Goal: Information Seeking & Learning: Learn about a topic

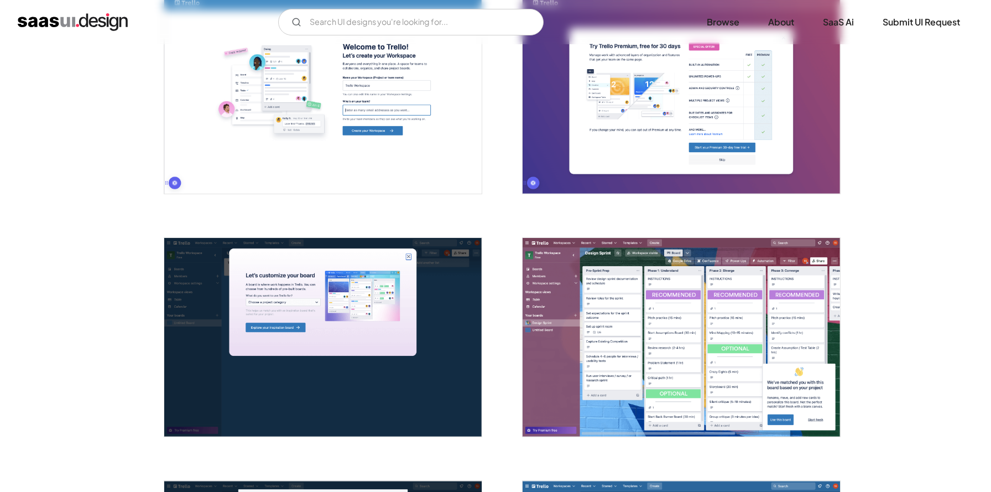
scroll to position [501, 0]
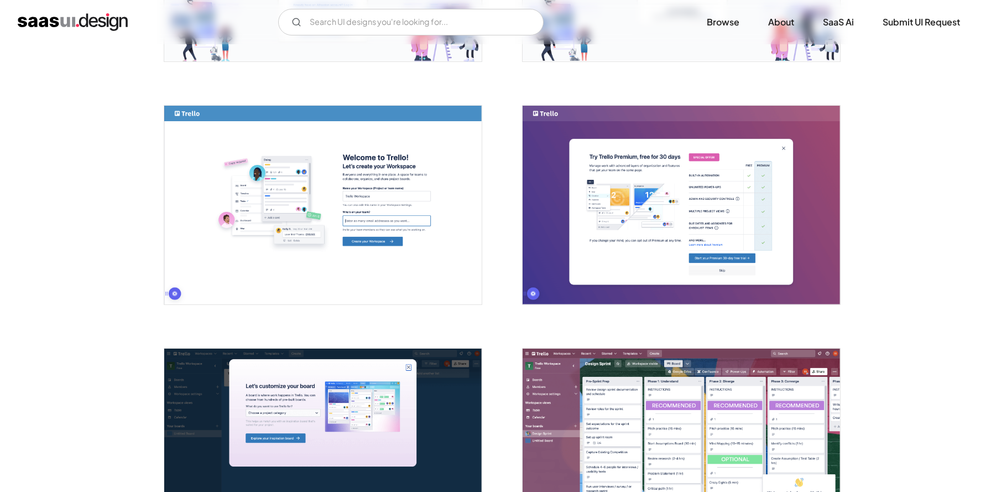
scroll to position [0, 0]
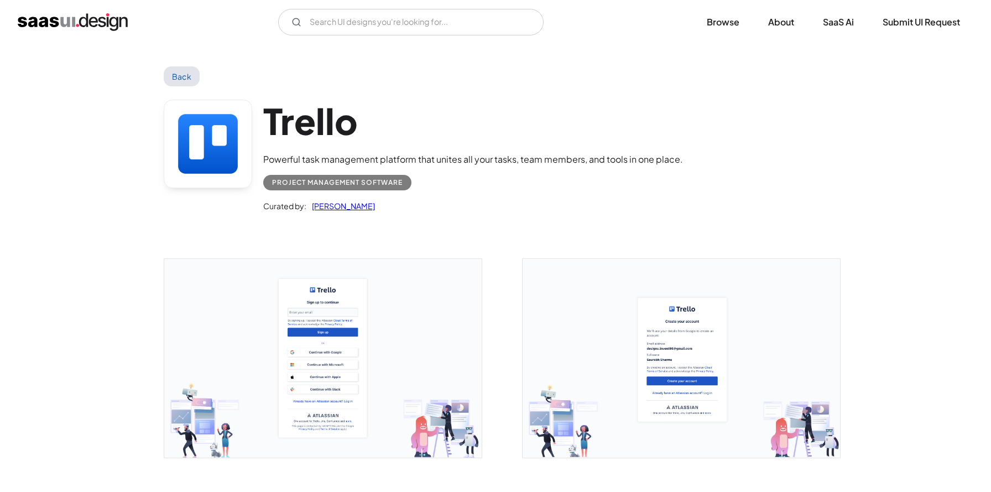
click at [187, 83] on link "Back" at bounding box center [182, 76] width 36 height 20
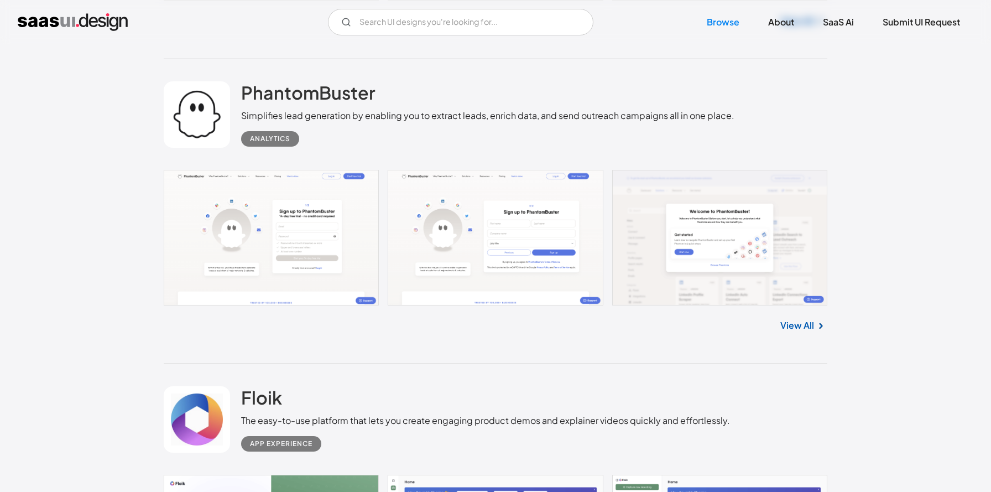
scroll to position [19565, 0]
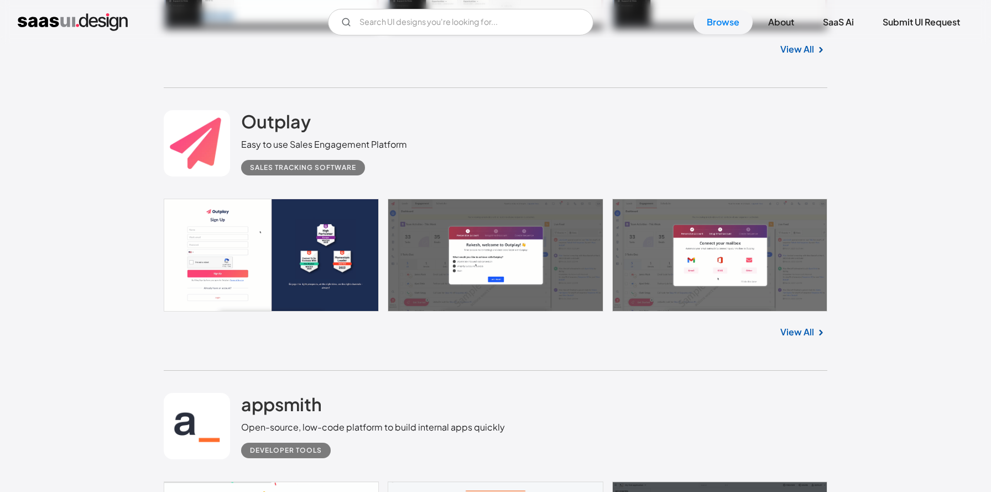
scroll to position [17799, 0]
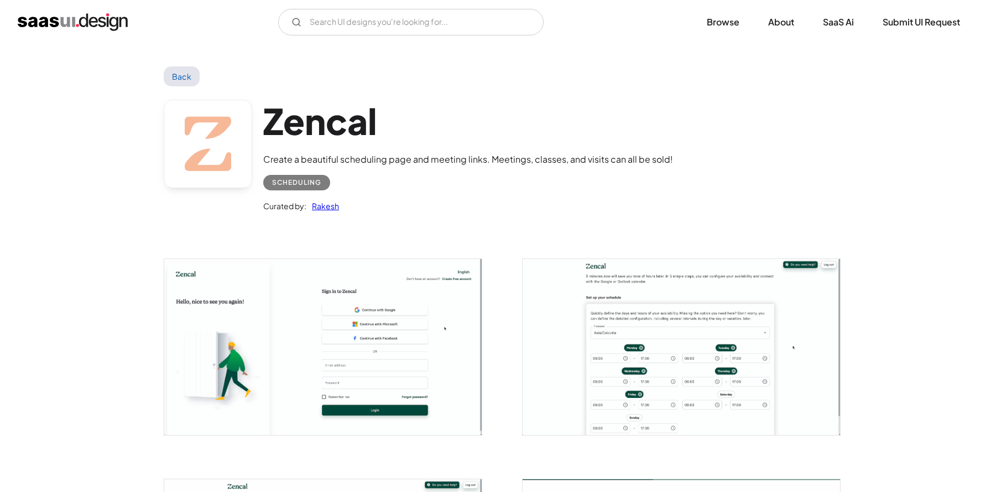
click at [325, 319] on img "open lightbox" at bounding box center [322, 346] width 317 height 175
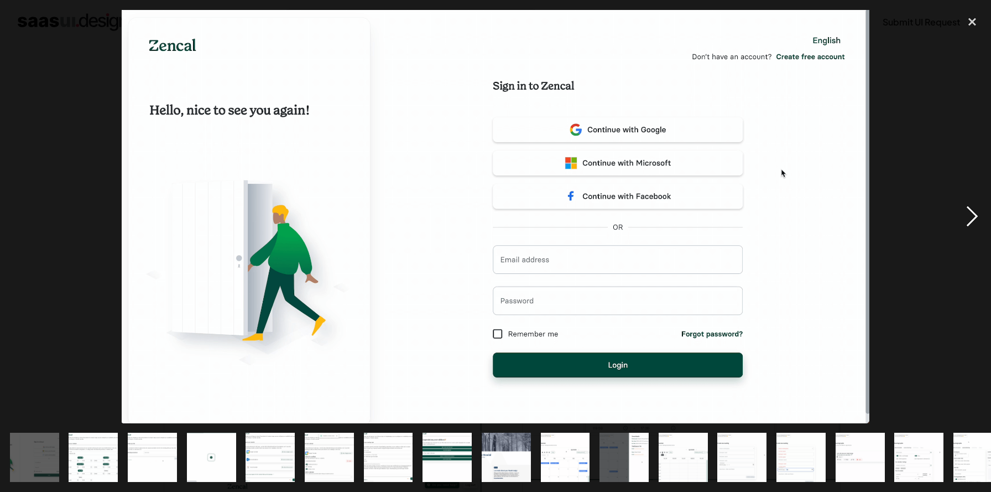
click at [972, 223] on div "next image" at bounding box center [972, 216] width 38 height 413
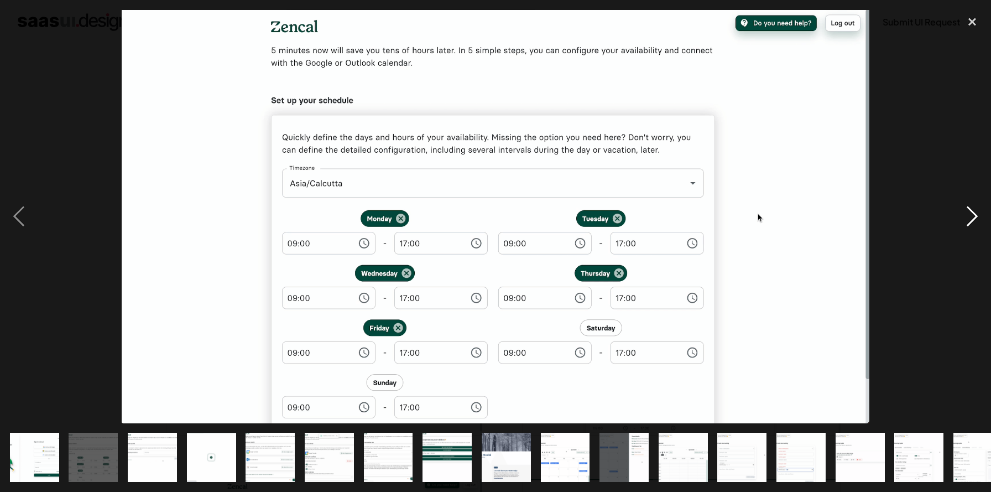
click at [972, 223] on div "next image" at bounding box center [972, 216] width 38 height 413
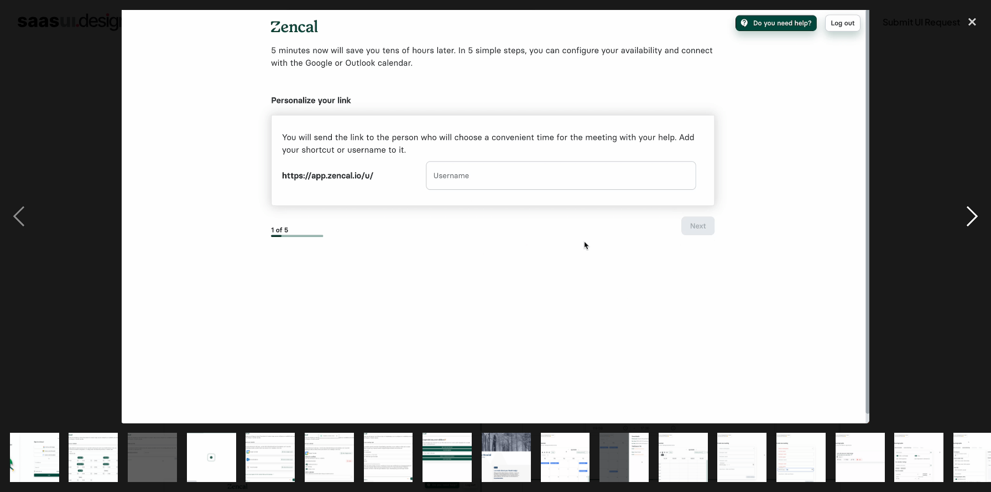
click at [972, 223] on div "next image" at bounding box center [972, 216] width 38 height 413
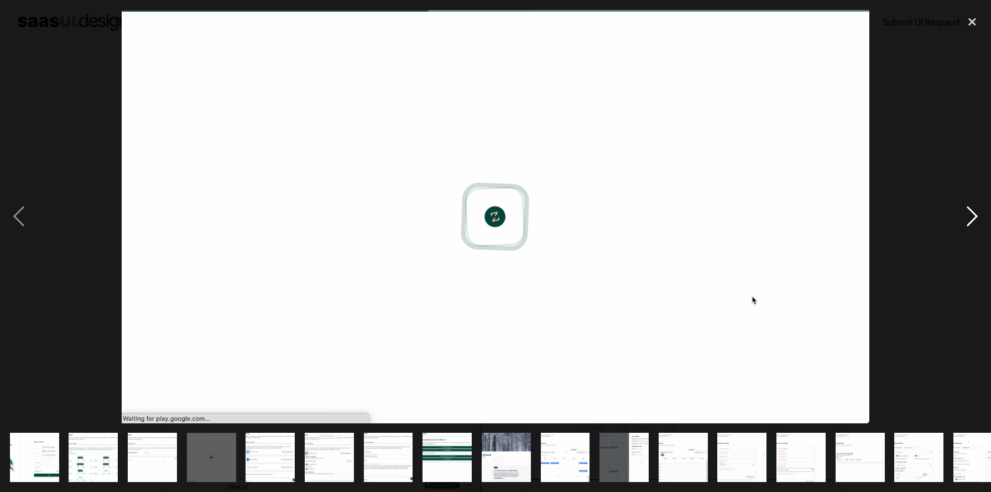
click at [972, 223] on div "next image" at bounding box center [972, 216] width 38 height 413
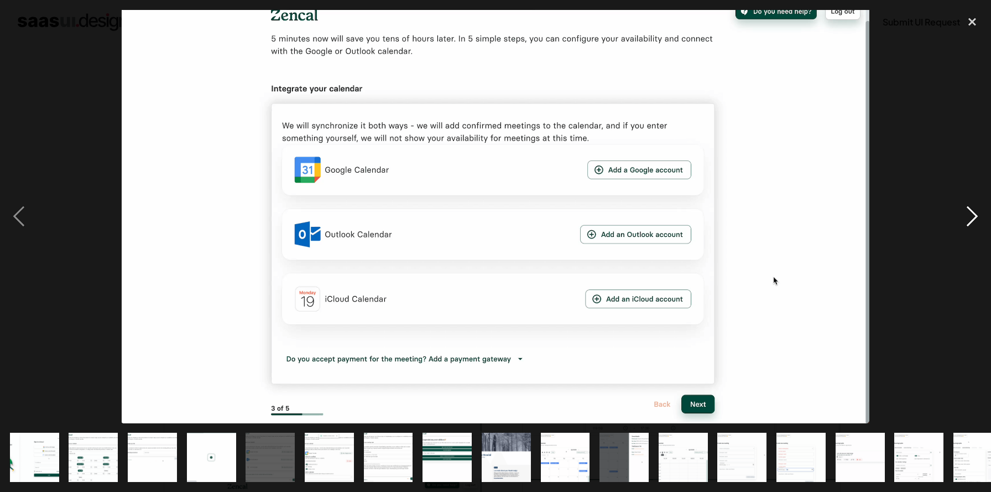
click at [972, 223] on div "next image" at bounding box center [972, 216] width 38 height 413
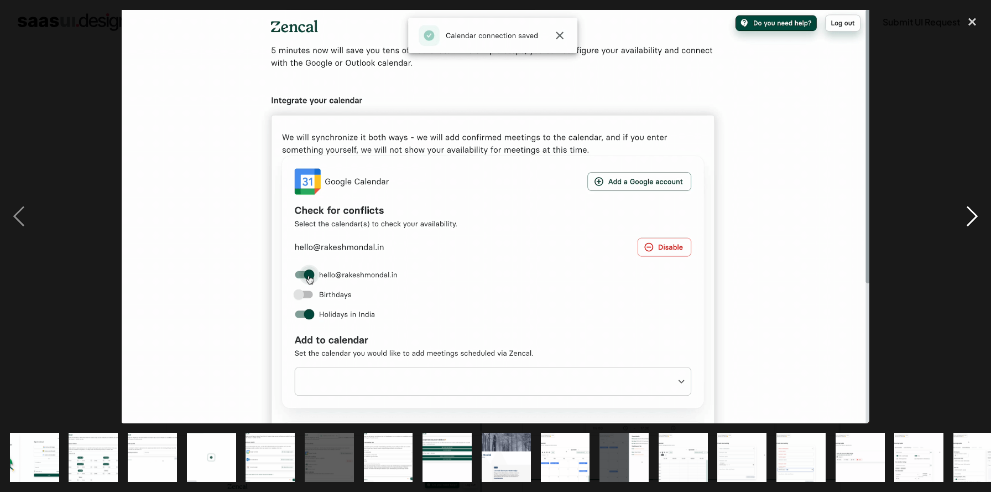
click at [972, 223] on div "next image" at bounding box center [972, 216] width 38 height 413
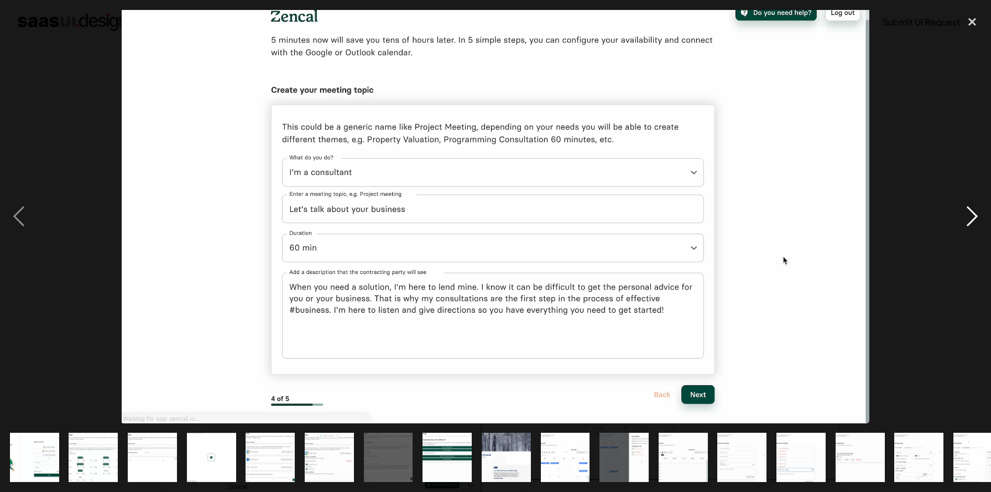
click at [972, 223] on div "next image" at bounding box center [972, 216] width 38 height 413
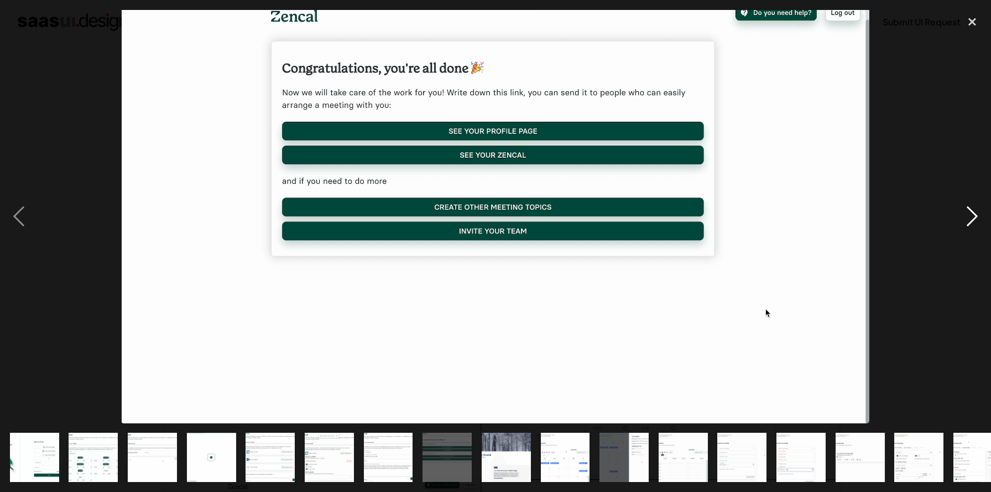
click at [972, 223] on div "next image" at bounding box center [972, 216] width 38 height 413
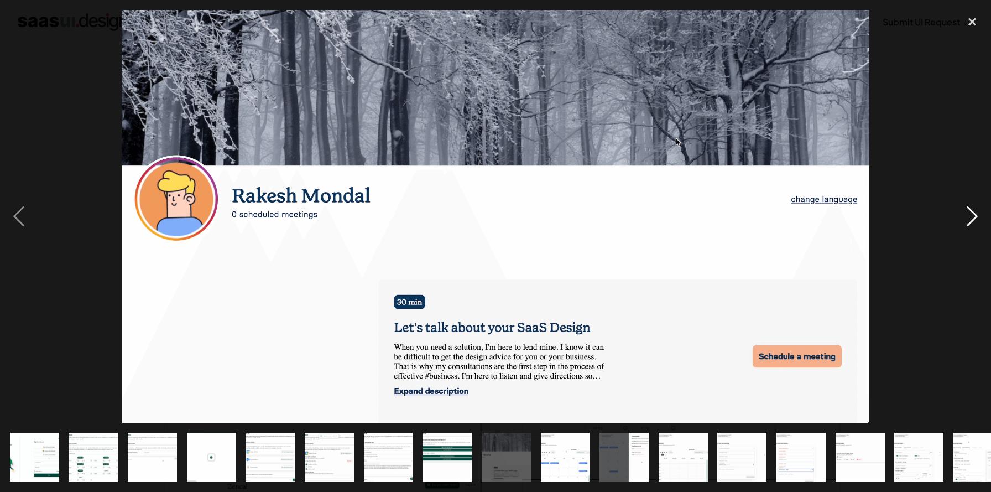
click at [972, 223] on div "next image" at bounding box center [972, 216] width 38 height 413
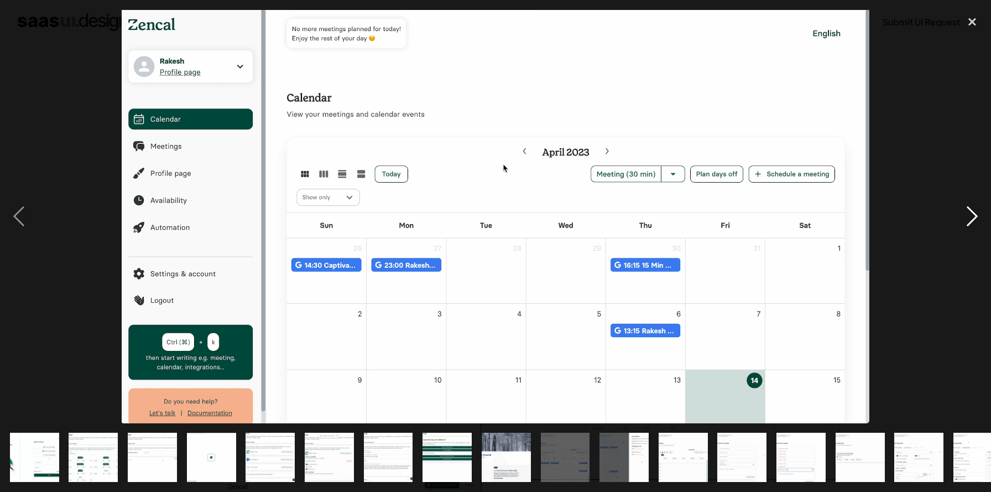
click at [972, 223] on div "next image" at bounding box center [972, 216] width 38 height 413
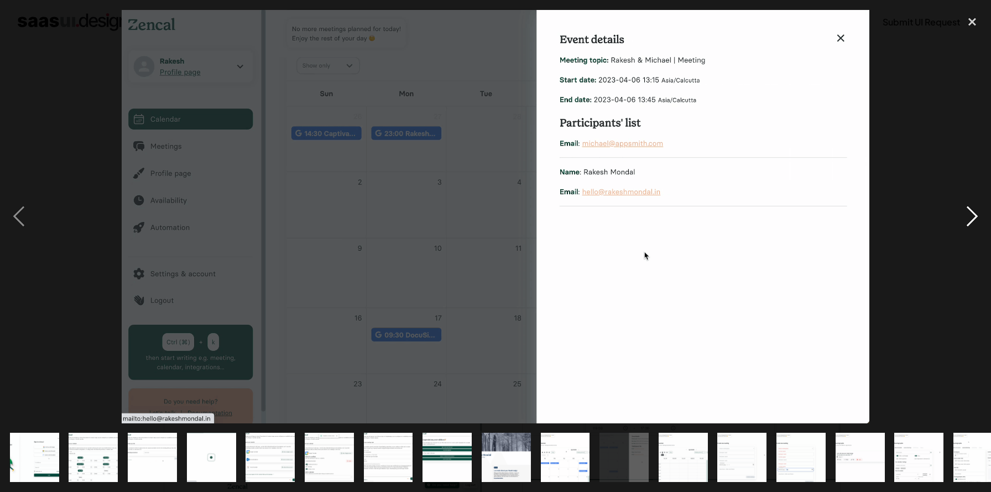
click at [972, 223] on div "next image" at bounding box center [972, 216] width 38 height 413
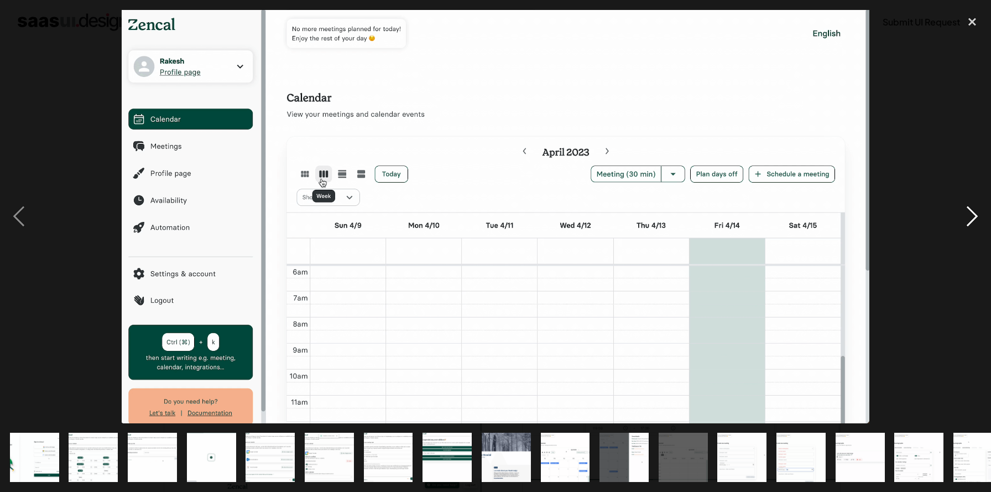
click at [972, 223] on div "next image" at bounding box center [972, 216] width 38 height 413
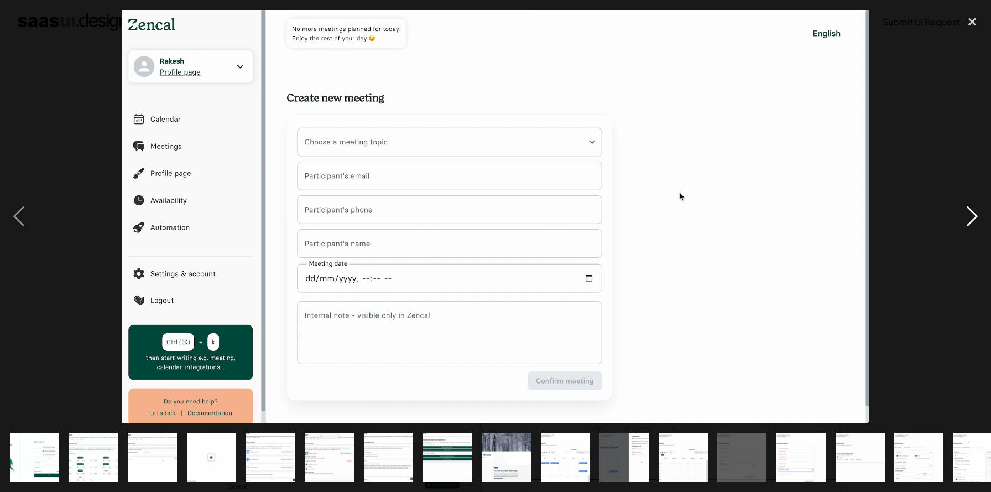
click at [972, 223] on div "next image" at bounding box center [972, 216] width 38 height 413
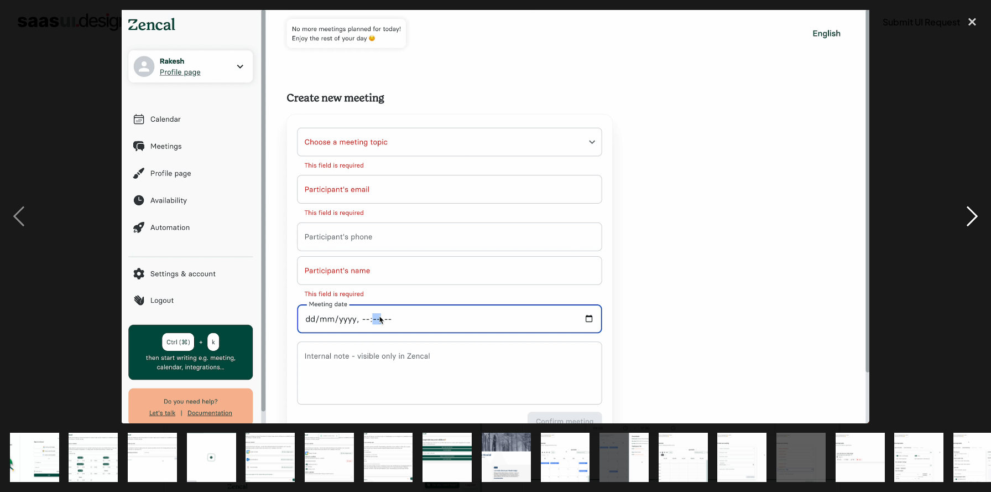
click at [972, 223] on div "next image" at bounding box center [972, 216] width 38 height 413
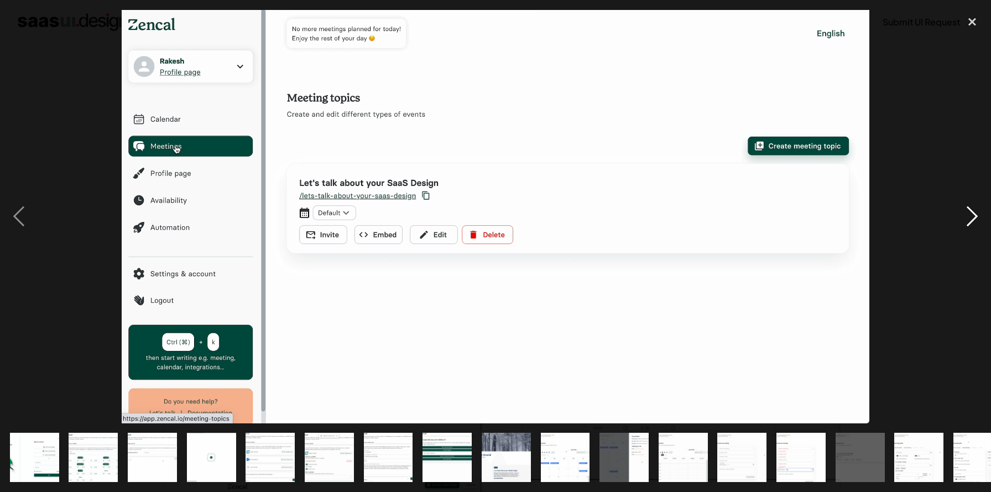
click at [972, 223] on div "next image" at bounding box center [972, 216] width 38 height 413
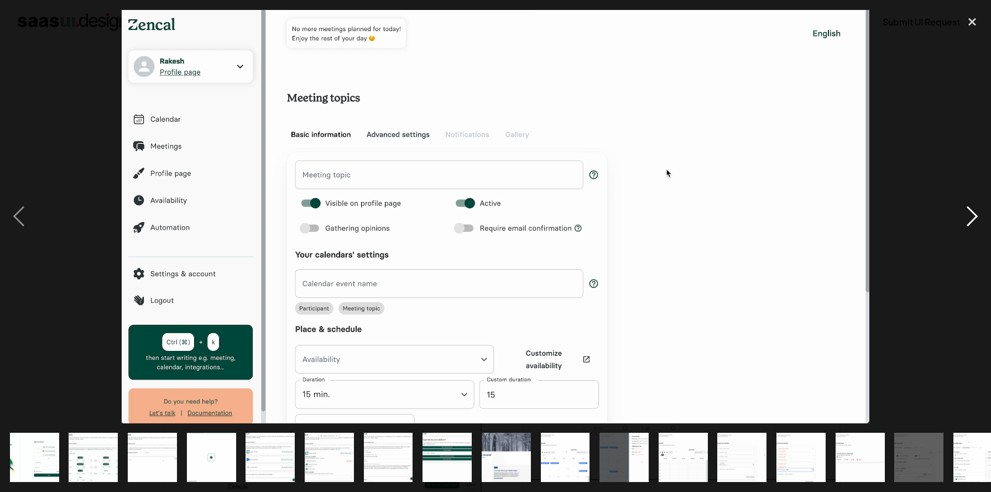
click at [971, 215] on div "next image" at bounding box center [972, 216] width 38 height 413
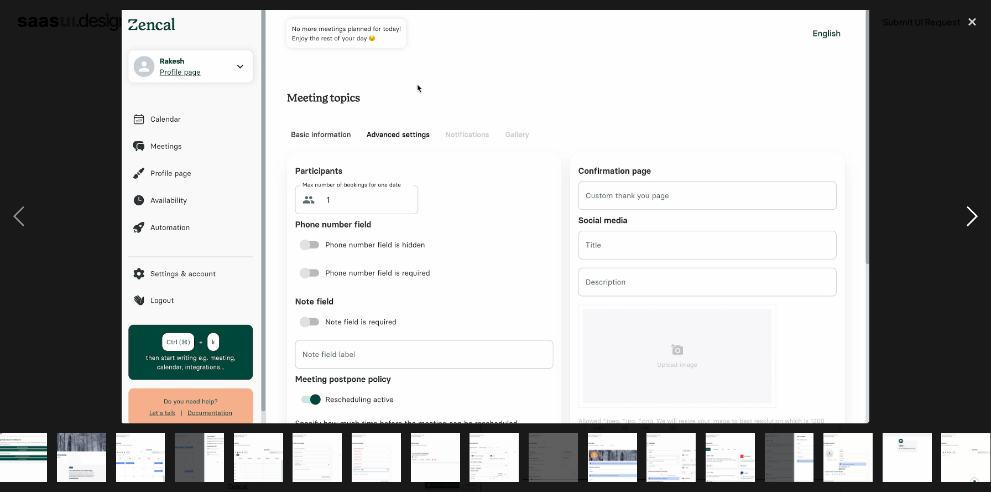
scroll to position [0, 434]
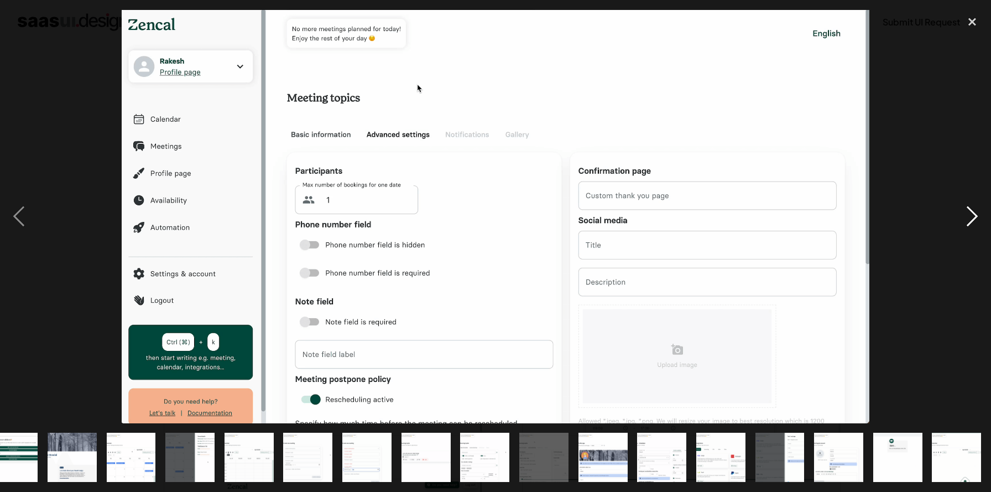
click at [971, 215] on div "next image" at bounding box center [972, 216] width 38 height 413
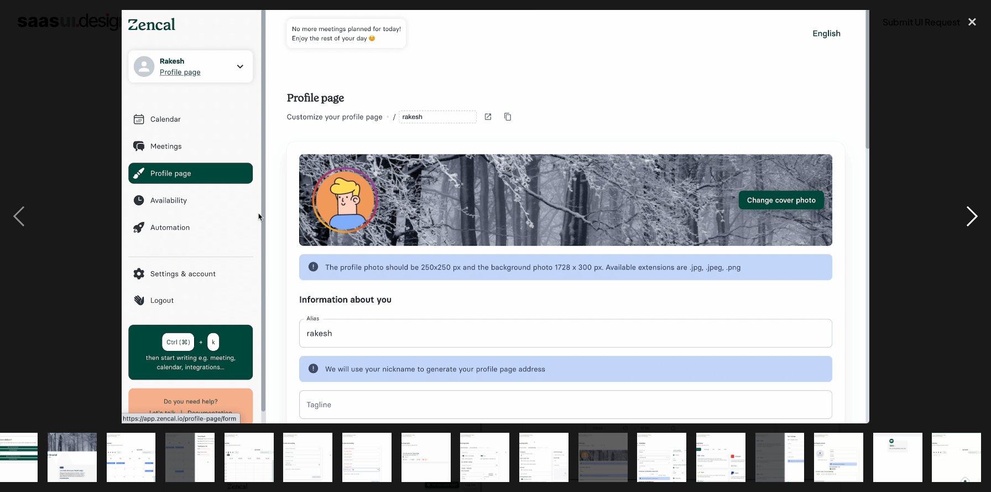
click at [971, 215] on div "next image" at bounding box center [972, 216] width 38 height 413
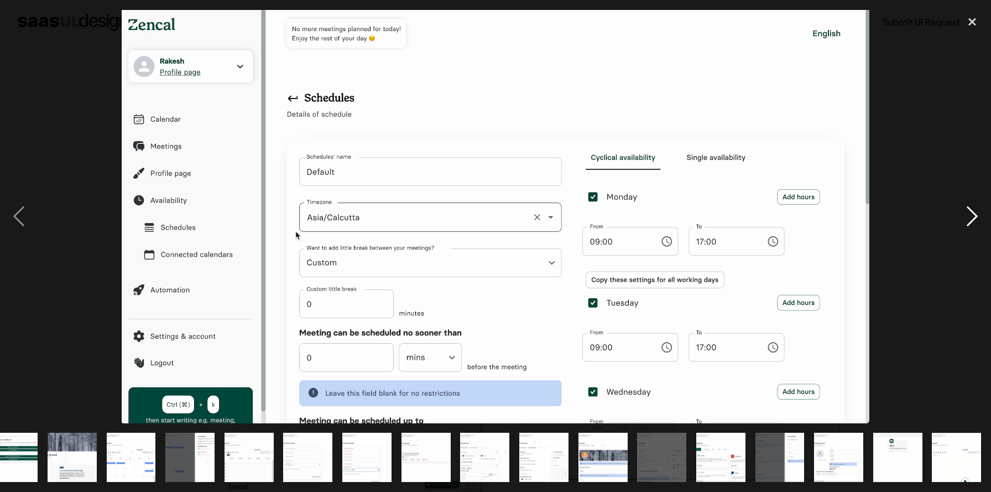
click at [971, 215] on div "next image" at bounding box center [972, 216] width 38 height 413
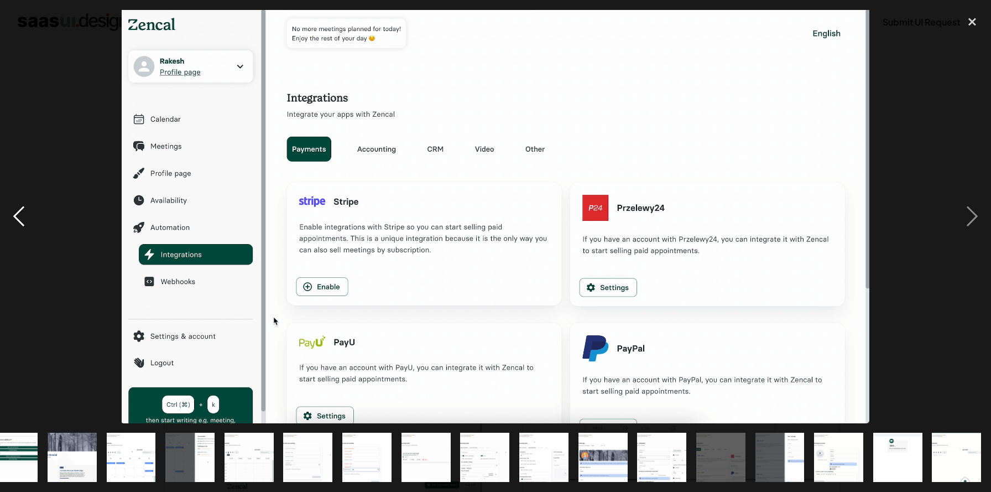
click at [20, 215] on div "previous image" at bounding box center [19, 216] width 38 height 413
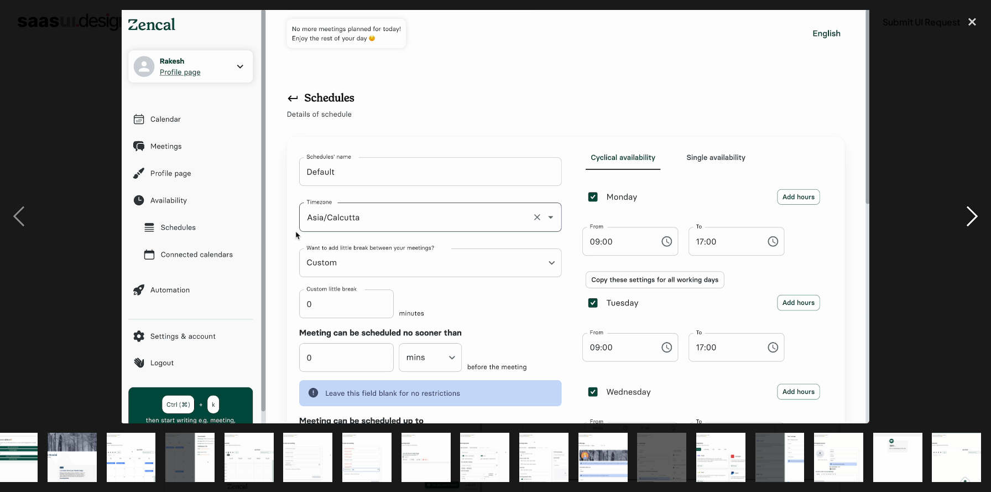
click at [966, 223] on div "next image" at bounding box center [972, 216] width 38 height 413
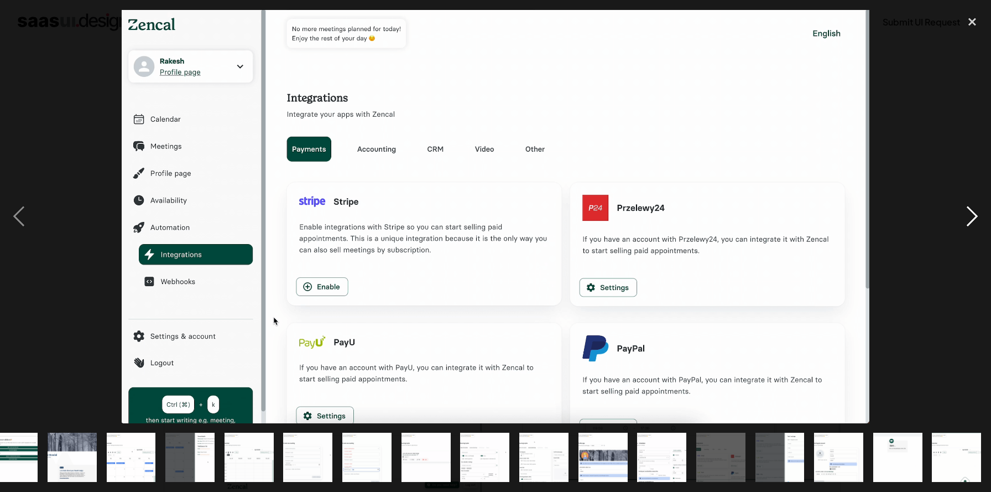
click at [966, 223] on div "next image" at bounding box center [972, 216] width 38 height 413
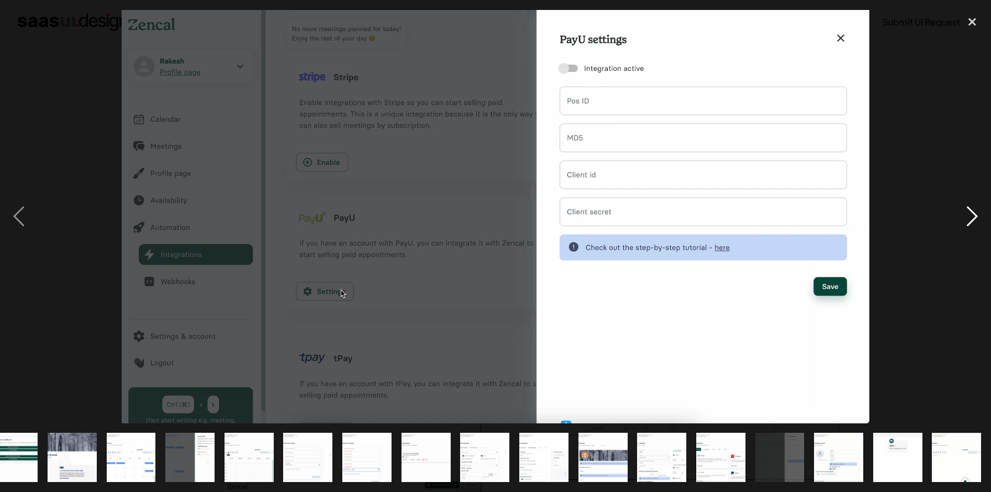
click at [966, 223] on div "next image" at bounding box center [972, 216] width 38 height 413
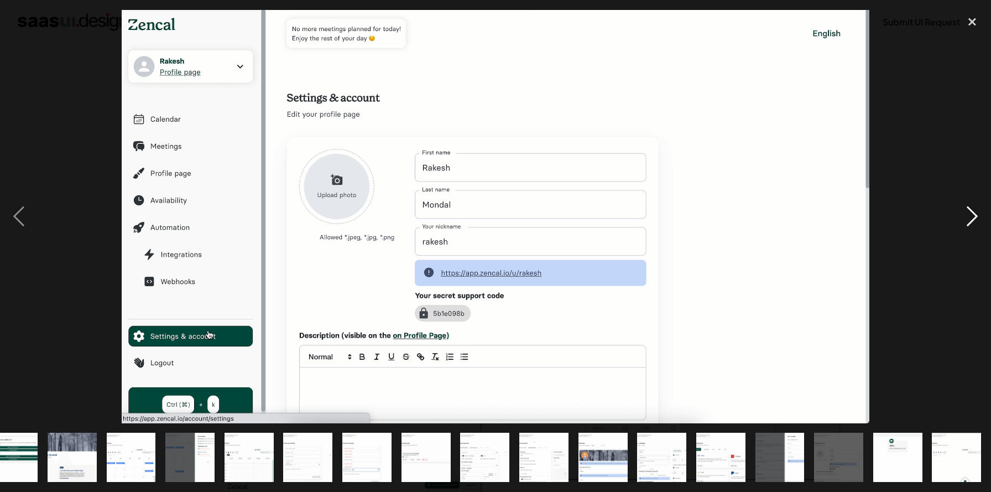
click at [966, 223] on div "next image" at bounding box center [972, 216] width 38 height 413
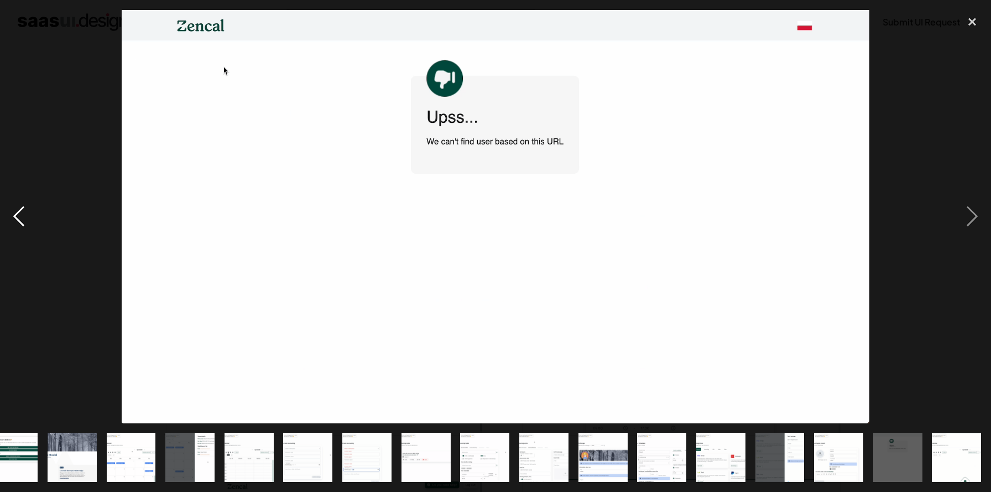
click at [12, 217] on div "previous image" at bounding box center [19, 216] width 38 height 413
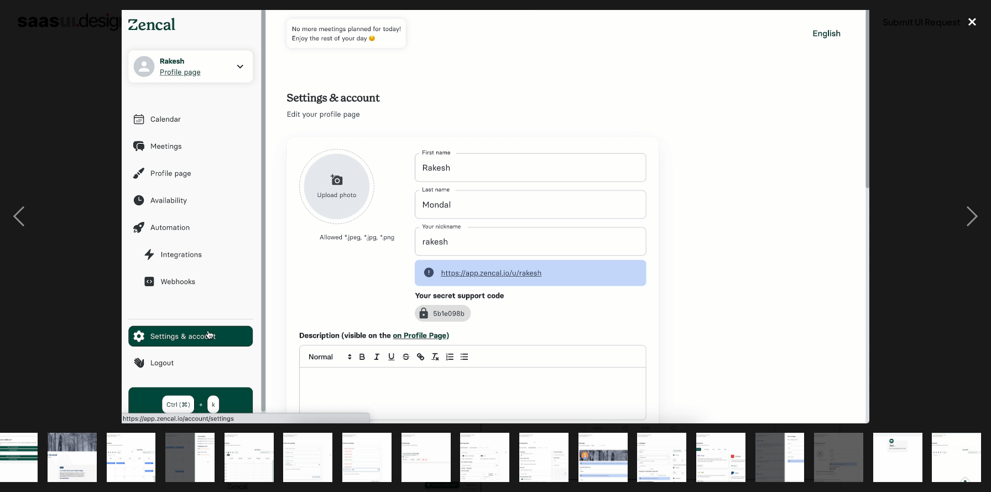
click at [974, 21] on div "close lightbox" at bounding box center [972, 22] width 38 height 24
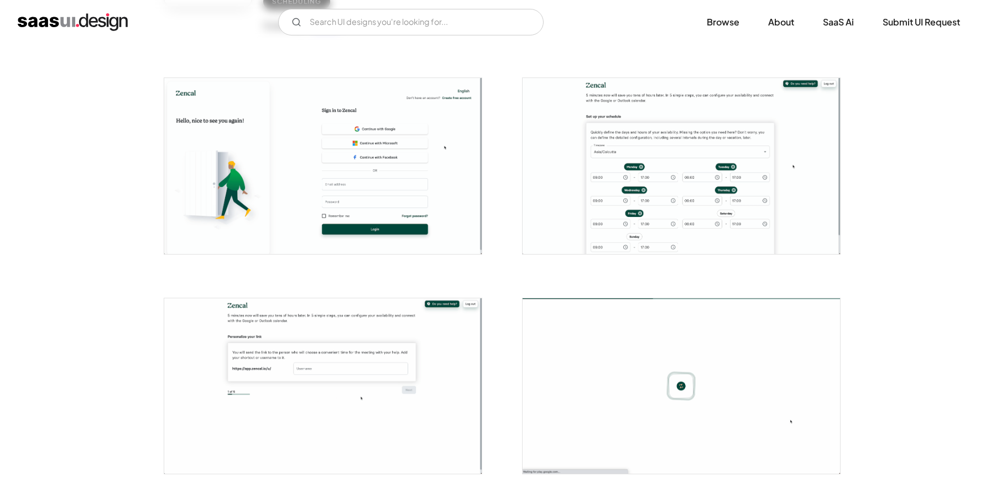
scroll to position [207, 0]
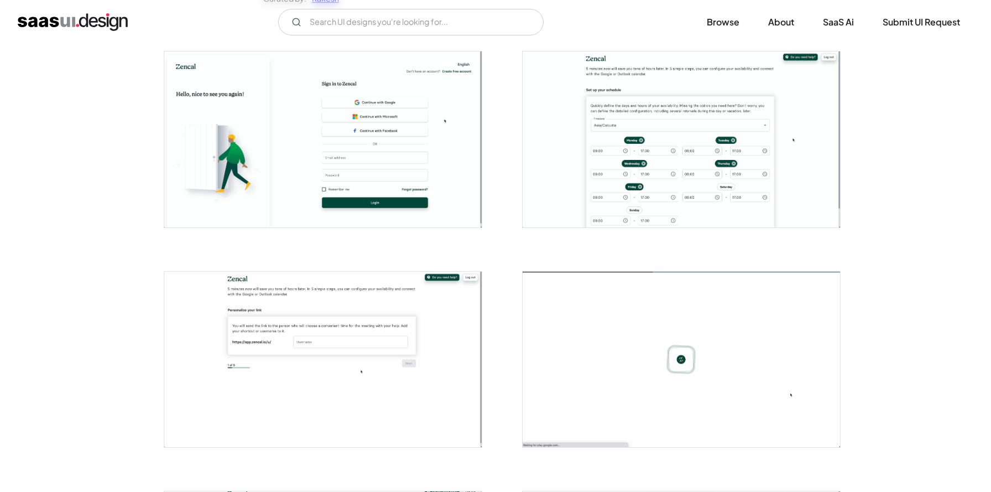
click at [411, 141] on img "open lightbox" at bounding box center [322, 138] width 317 height 175
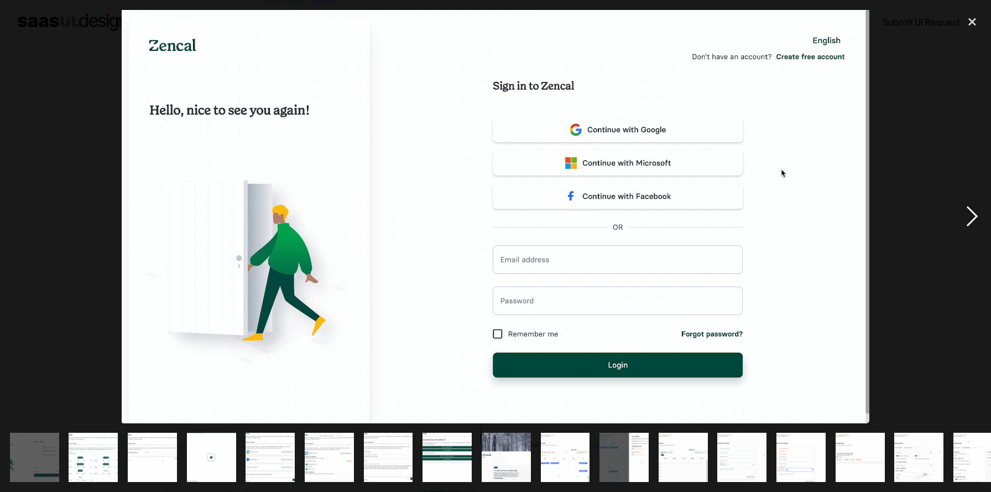
click at [967, 214] on div "next image" at bounding box center [972, 216] width 38 height 413
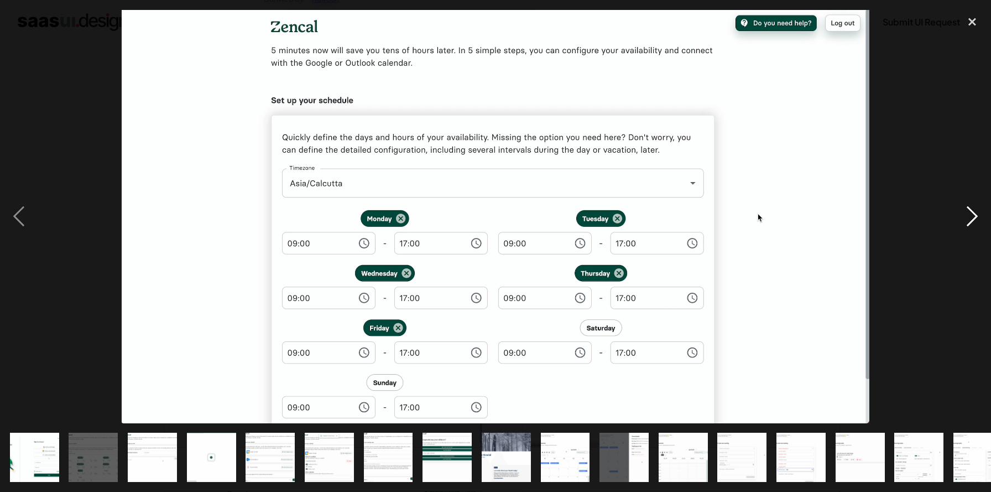
click at [967, 214] on div "next image" at bounding box center [972, 216] width 38 height 413
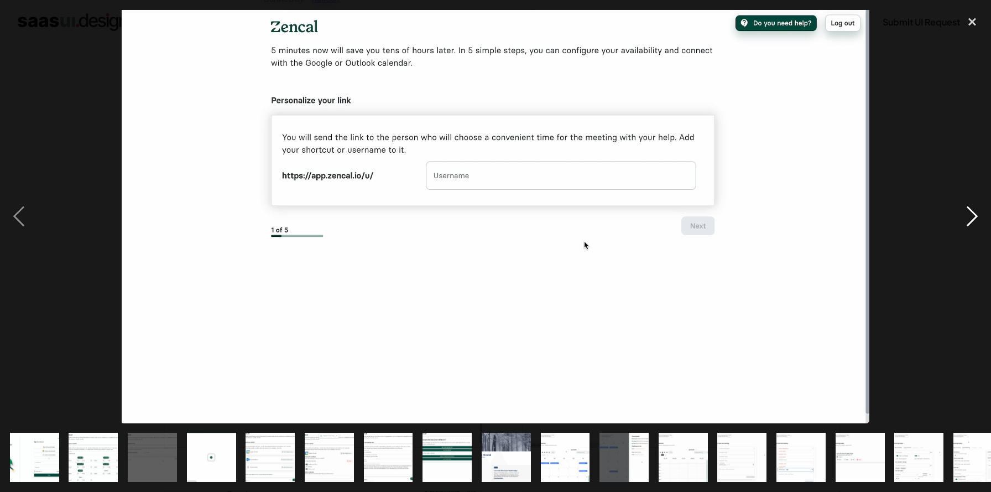
click at [967, 214] on div "next image" at bounding box center [972, 216] width 38 height 413
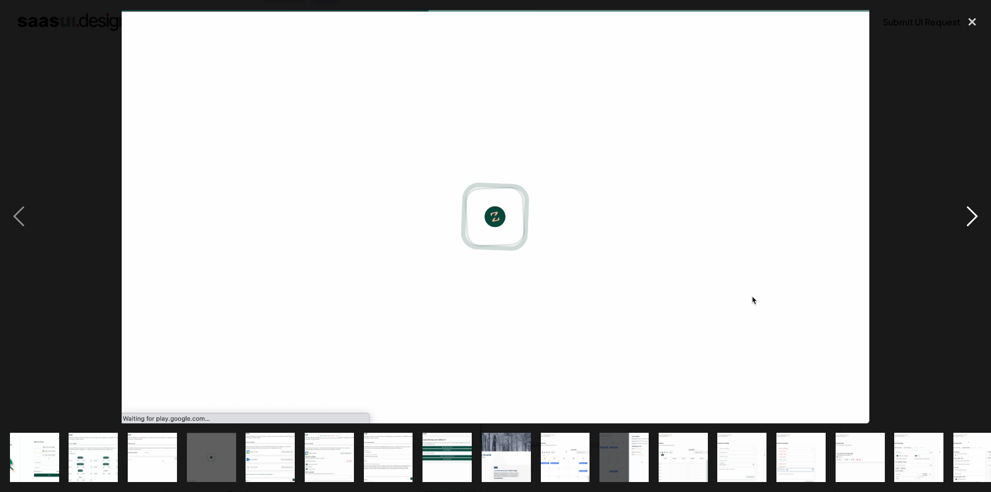
click at [967, 214] on div "next image" at bounding box center [972, 216] width 38 height 413
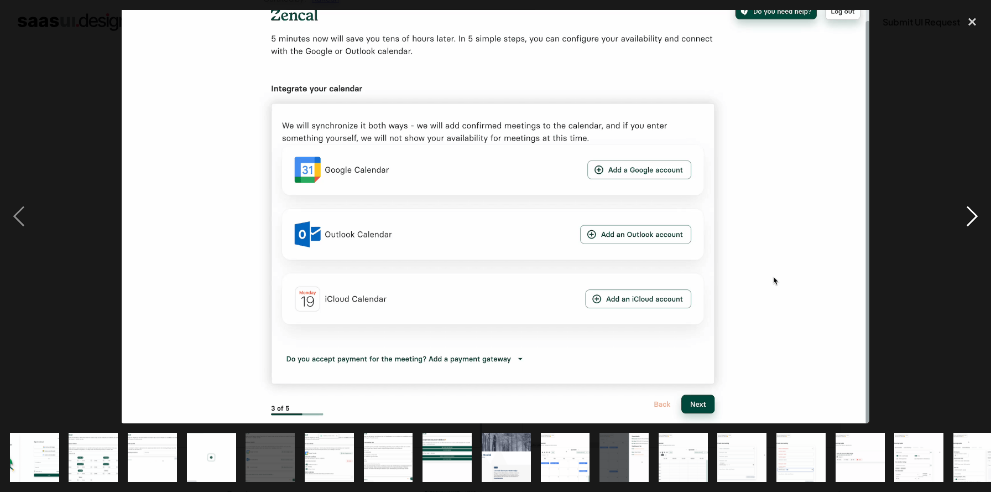
click at [967, 214] on div "next image" at bounding box center [972, 216] width 38 height 413
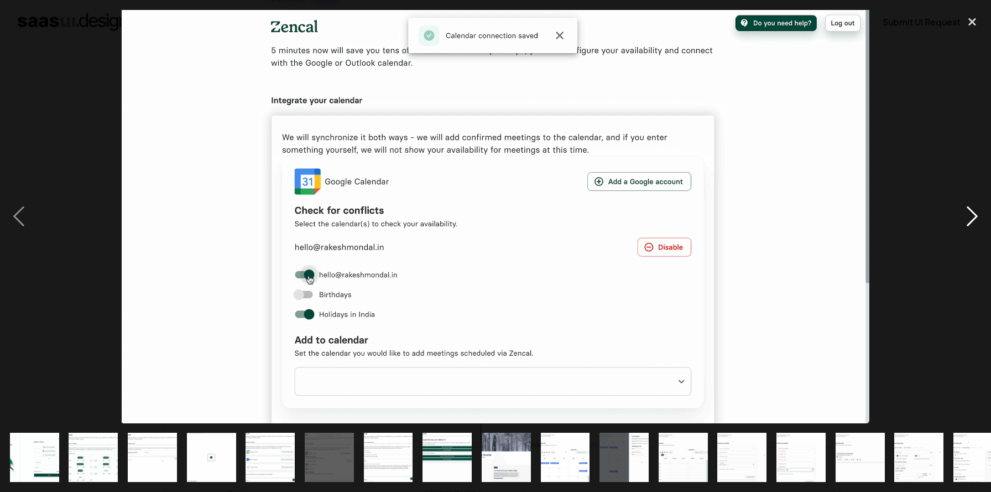
click at [967, 214] on div "next image" at bounding box center [972, 216] width 38 height 413
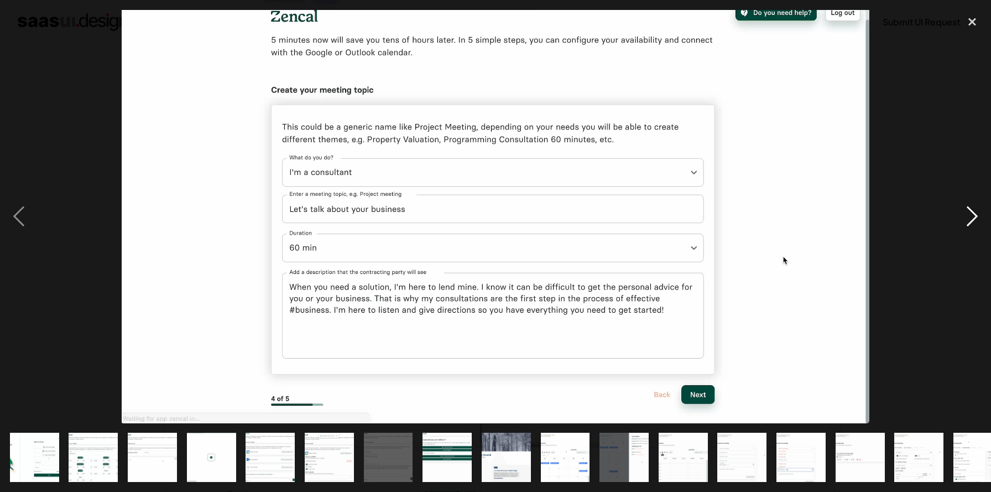
click at [967, 214] on div "next image" at bounding box center [972, 216] width 38 height 413
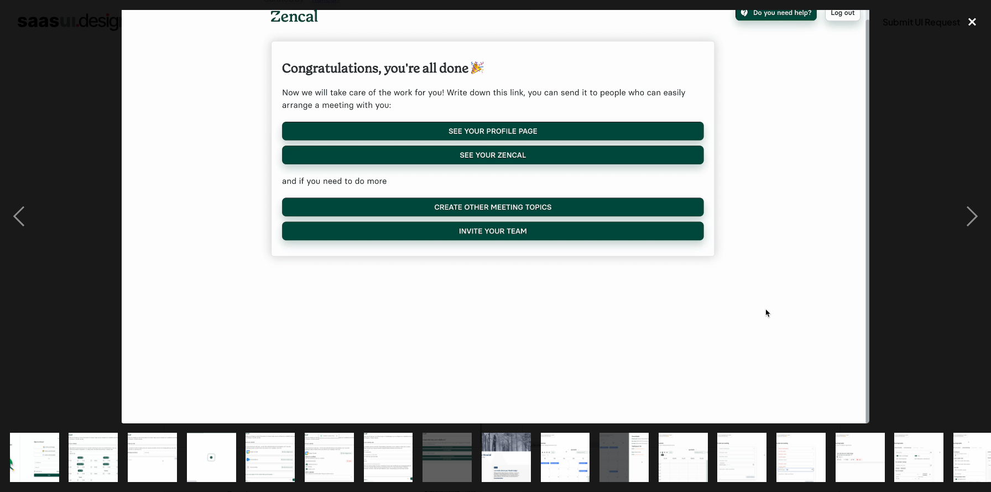
click at [975, 20] on div "close lightbox" at bounding box center [972, 22] width 38 height 24
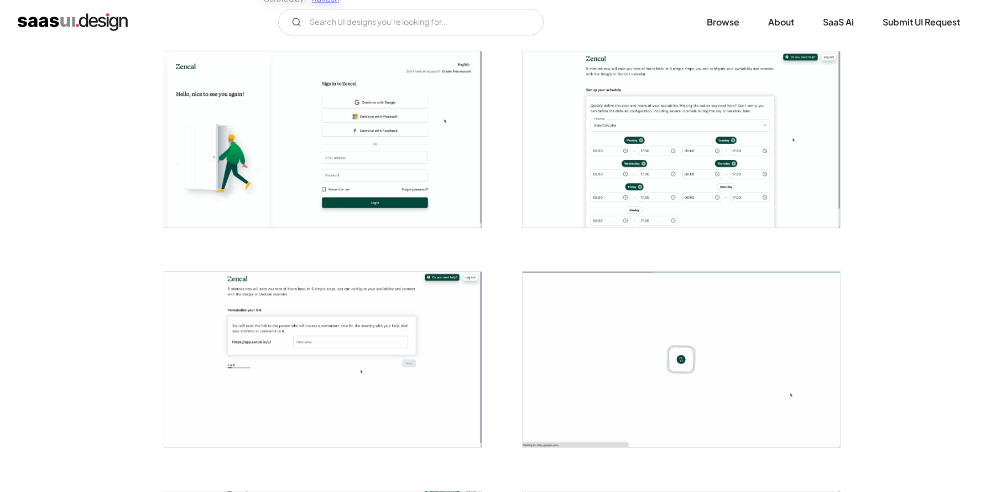
scroll to position [0, 0]
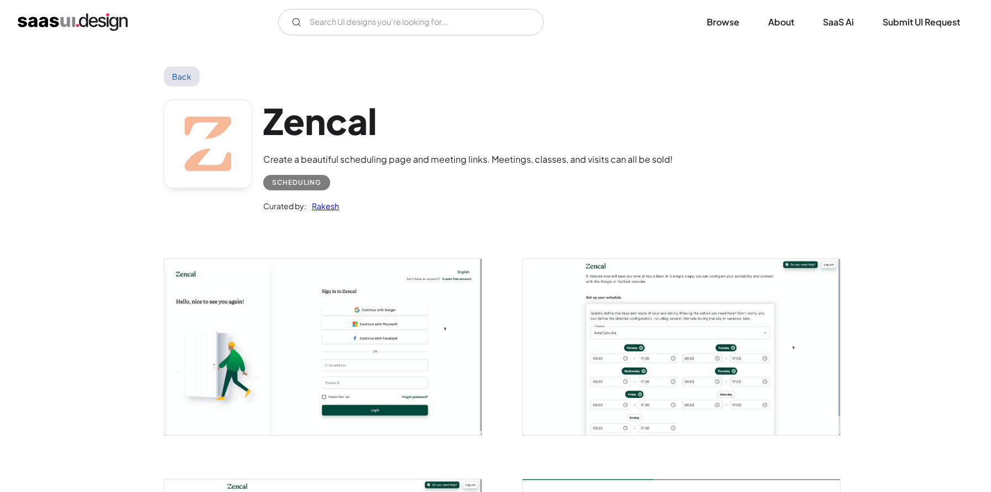
click at [182, 79] on link "Back" at bounding box center [182, 76] width 36 height 20
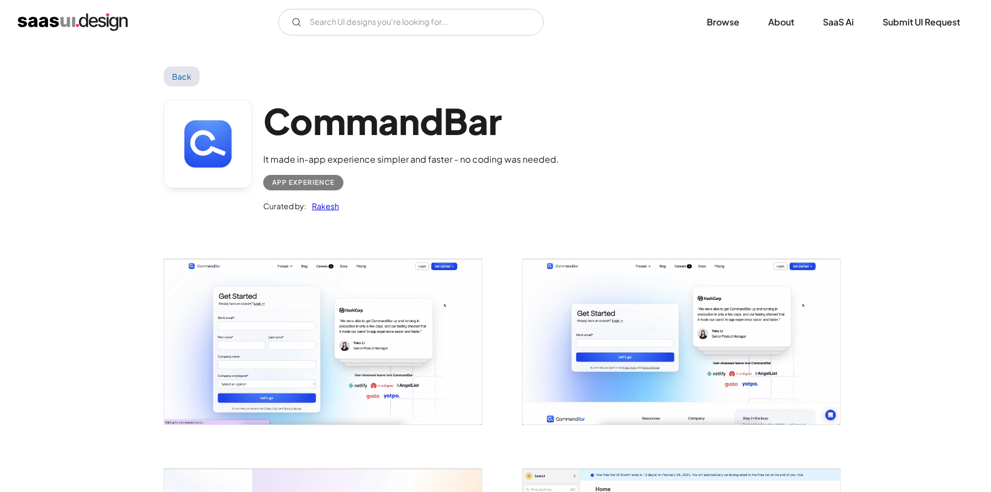
click at [351, 310] on img "open lightbox" at bounding box center [322, 341] width 317 height 165
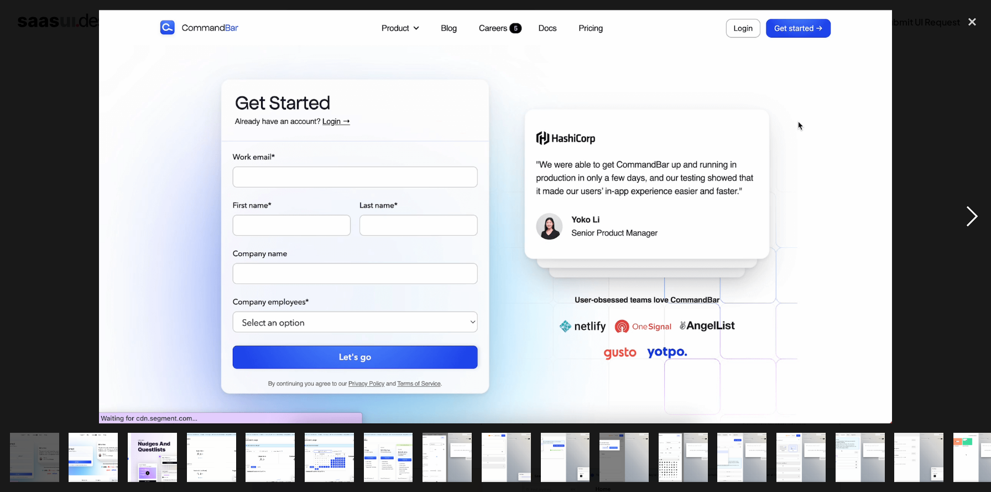
click at [976, 215] on div "next image" at bounding box center [972, 216] width 38 height 413
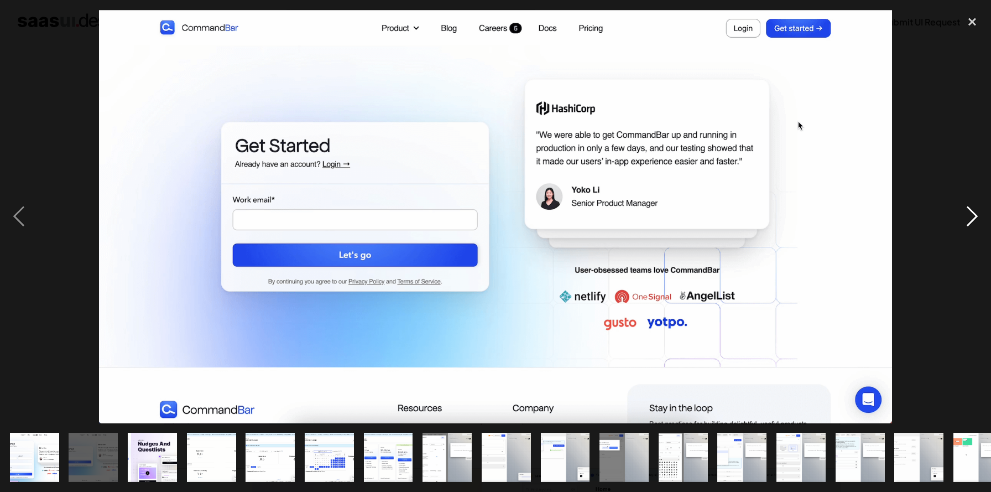
click at [976, 215] on div "next image" at bounding box center [972, 216] width 38 height 413
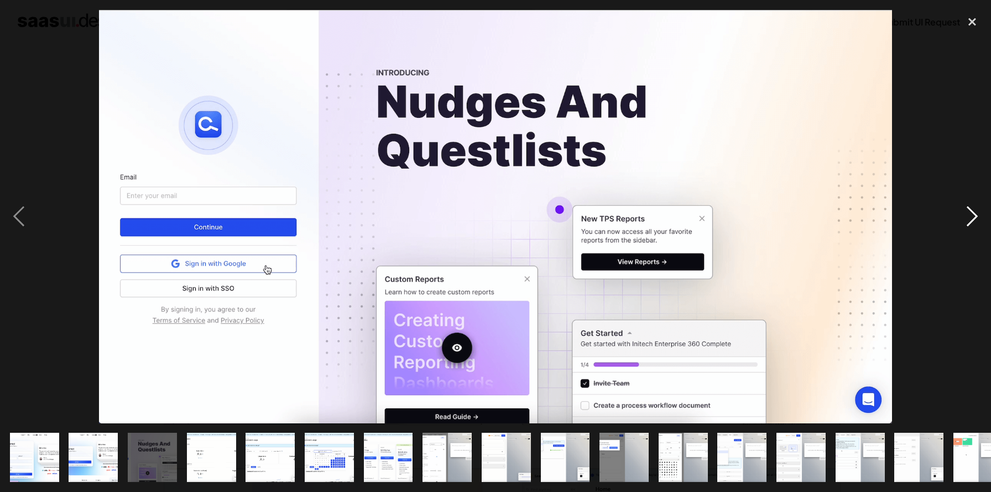
click at [976, 215] on div "next image" at bounding box center [972, 216] width 38 height 413
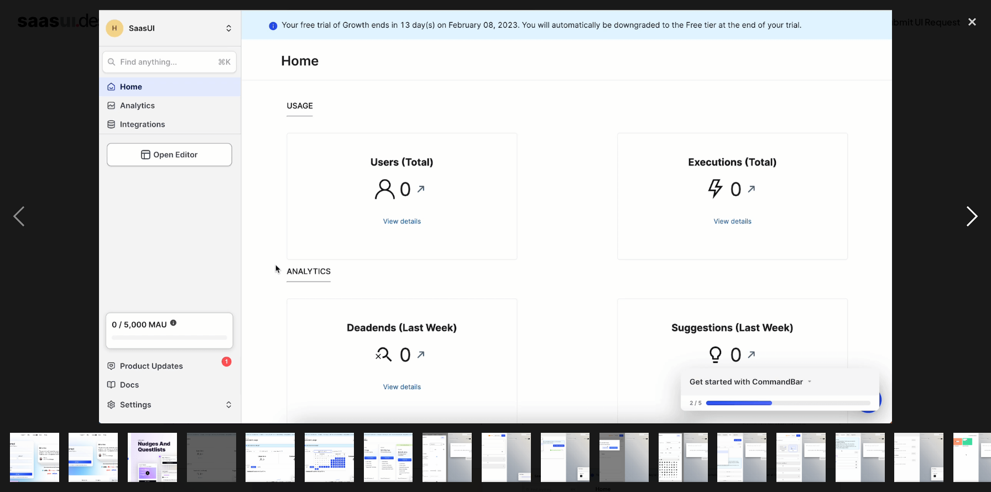
click at [976, 215] on div "next image" at bounding box center [972, 216] width 38 height 413
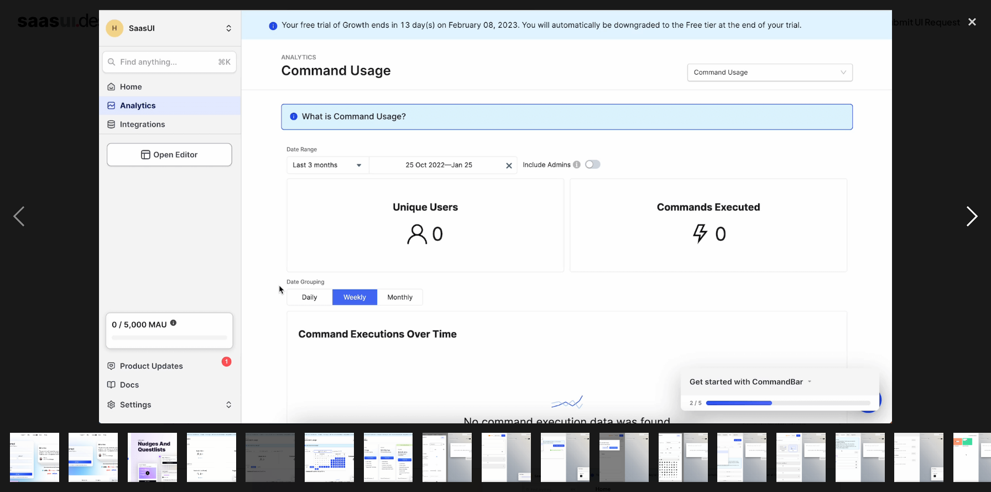
click at [976, 215] on div "next image" at bounding box center [972, 216] width 38 height 413
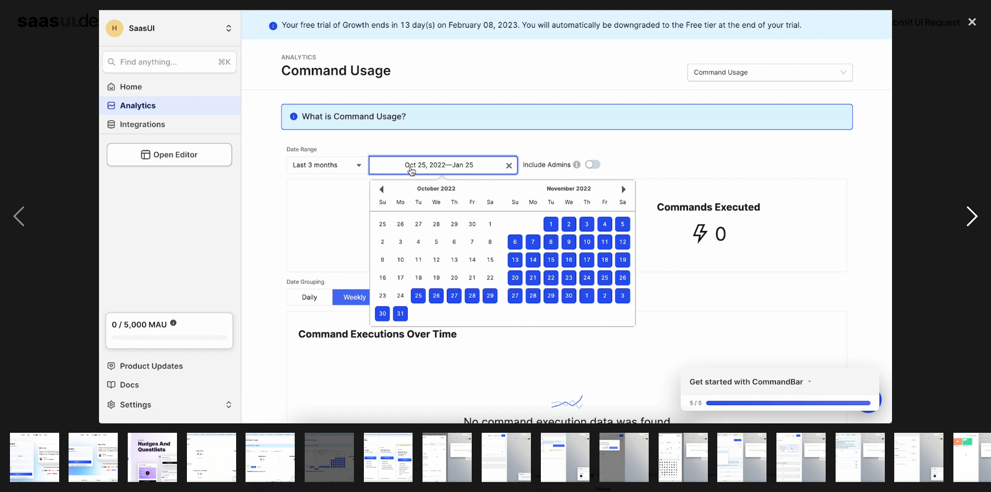
click at [976, 215] on div "next image" at bounding box center [972, 216] width 38 height 413
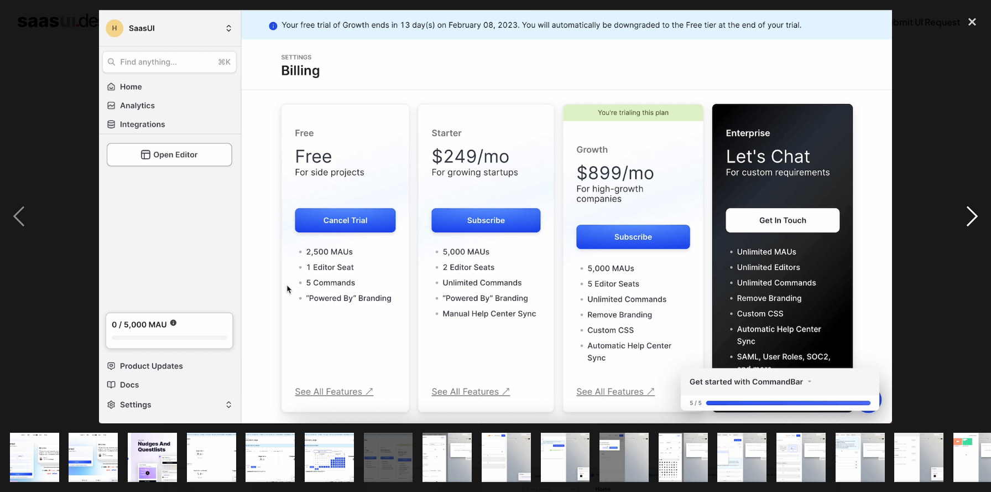
click at [976, 215] on div "next image" at bounding box center [972, 216] width 38 height 413
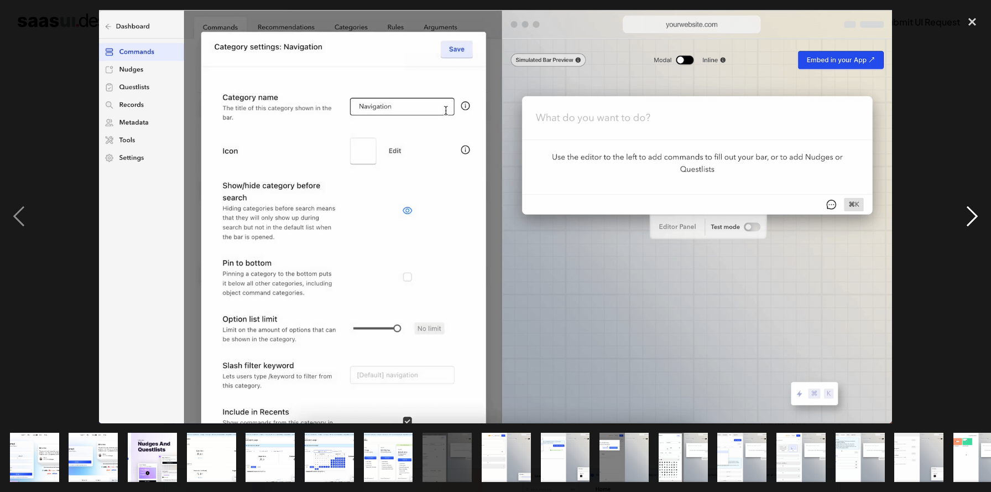
click at [976, 215] on div "next image" at bounding box center [972, 216] width 38 height 413
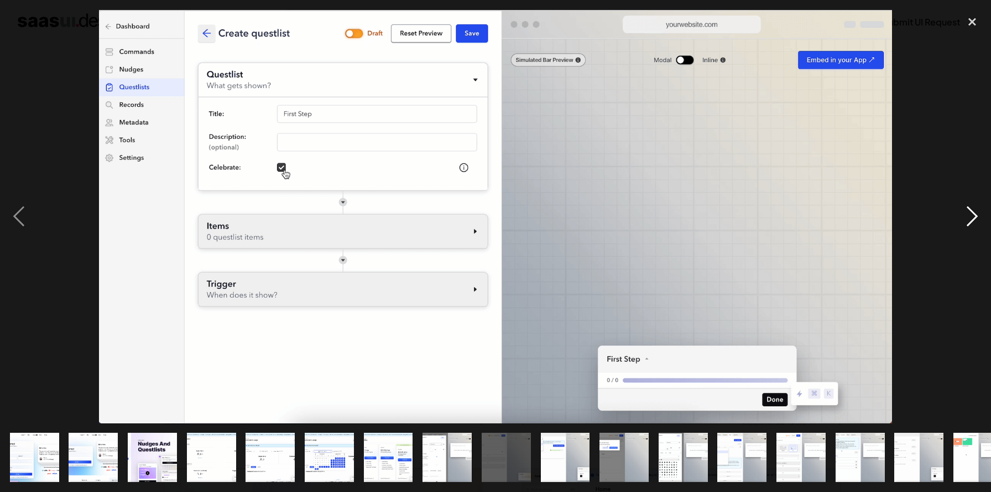
click at [971, 217] on div "next image" at bounding box center [972, 216] width 38 height 413
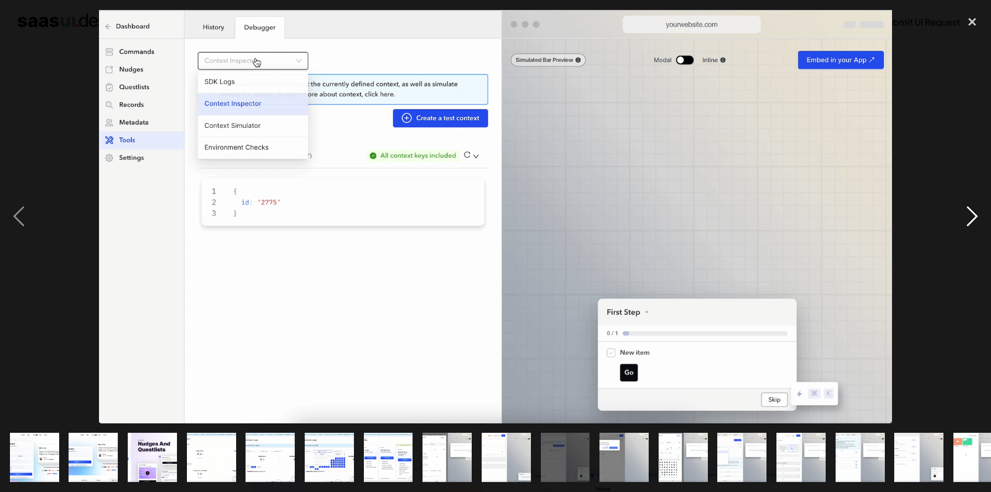
click at [971, 217] on div "next image" at bounding box center [972, 216] width 38 height 413
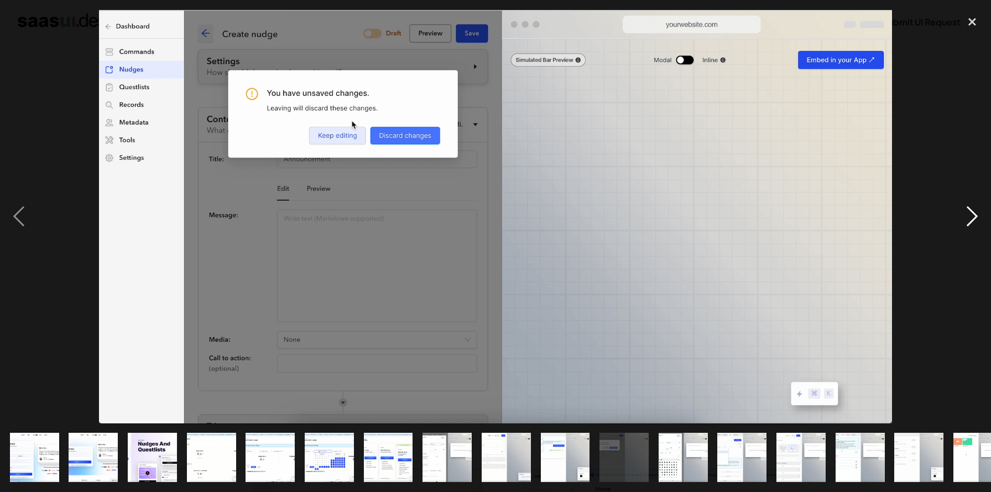
click at [971, 217] on div "next image" at bounding box center [972, 216] width 38 height 413
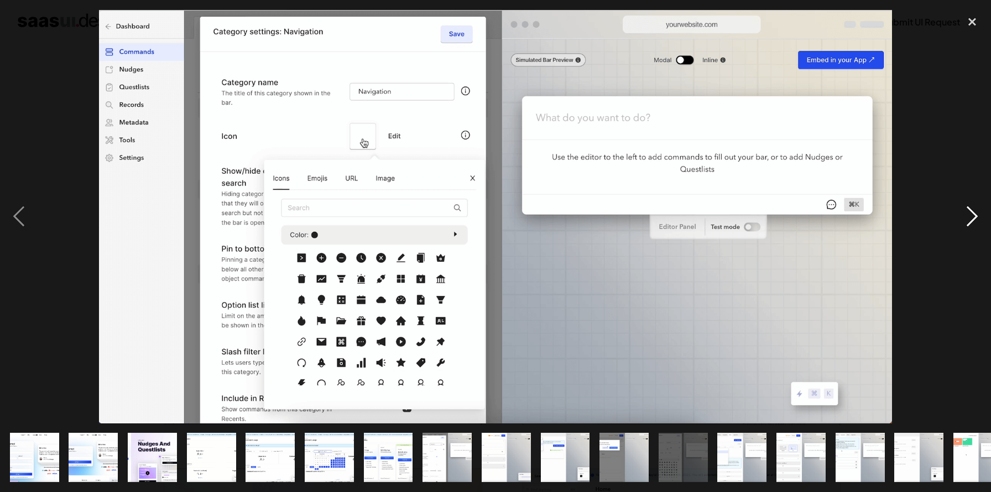
click at [971, 217] on div "next image" at bounding box center [972, 216] width 38 height 413
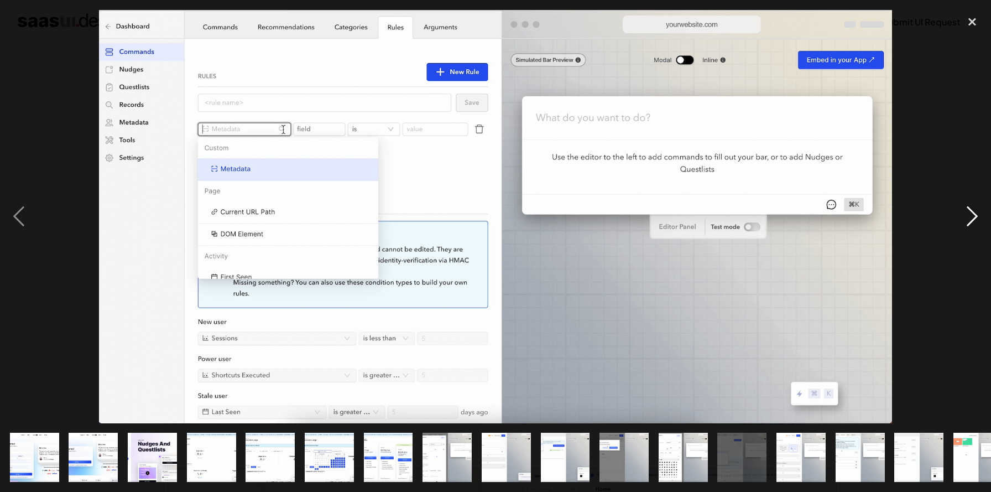
click at [971, 217] on div "next image" at bounding box center [972, 216] width 38 height 413
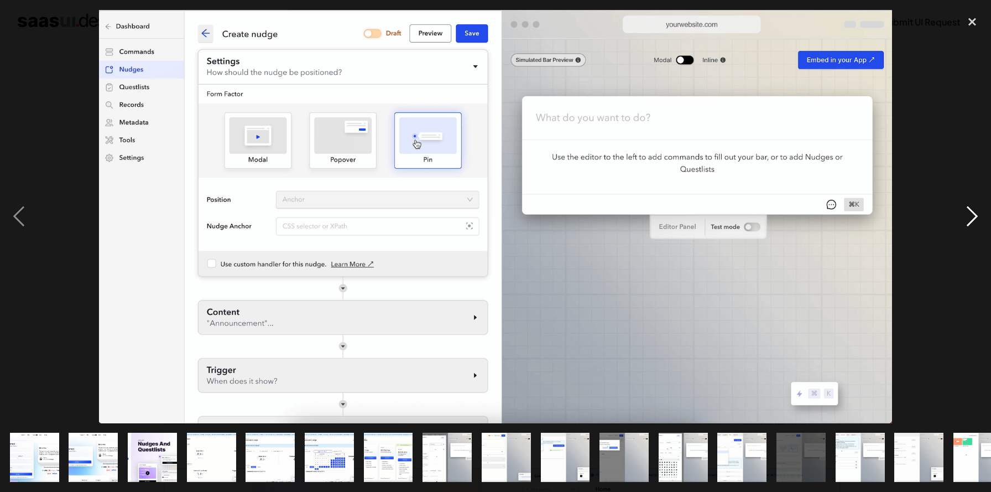
click at [971, 217] on div "next image" at bounding box center [972, 216] width 38 height 413
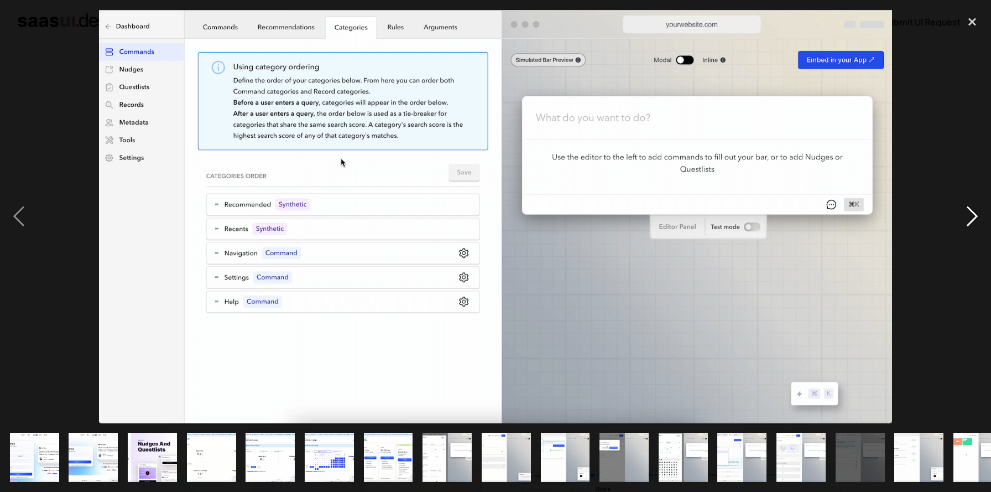
click at [971, 217] on div "next image" at bounding box center [972, 216] width 38 height 413
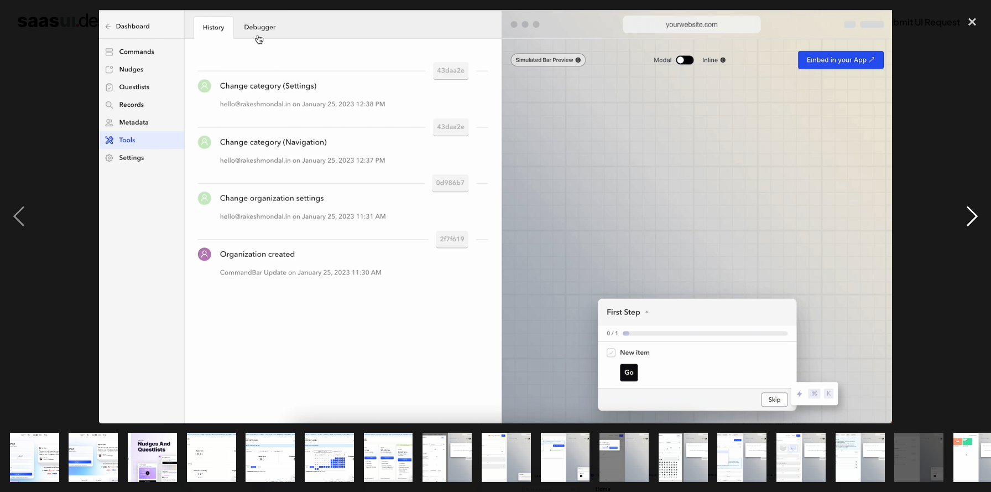
click at [971, 217] on div "next image" at bounding box center [972, 216] width 38 height 413
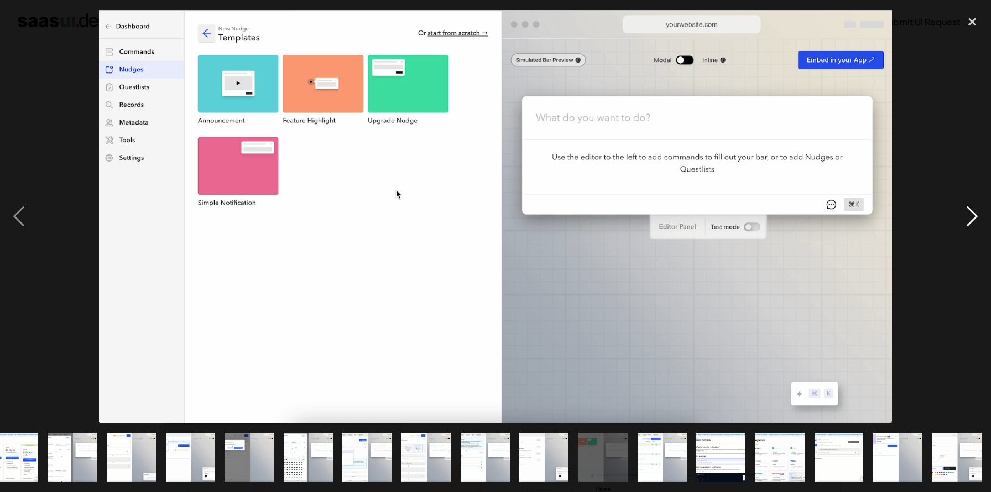
scroll to position [0, 375]
click at [971, 217] on div "next image" at bounding box center [972, 216] width 38 height 413
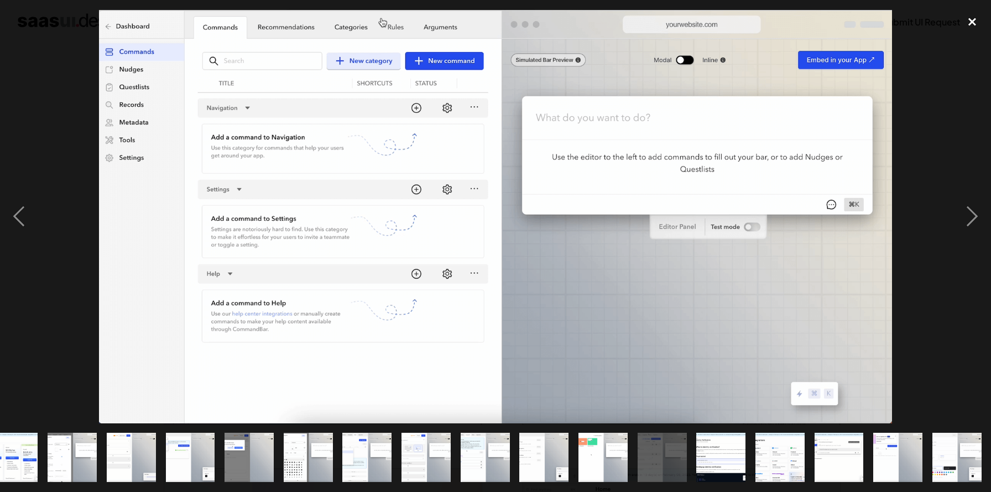
click at [974, 20] on div "close lightbox" at bounding box center [972, 22] width 38 height 24
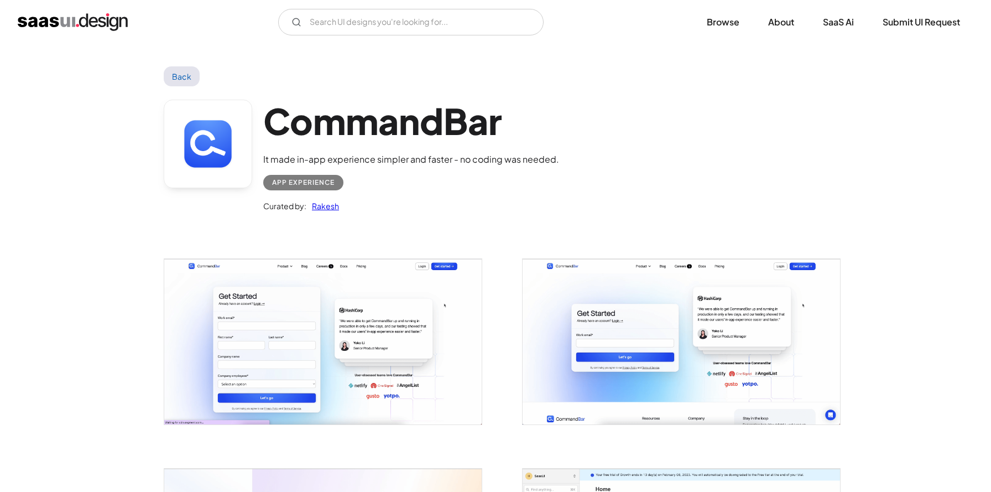
scroll to position [0, 0]
